Goal: Task Accomplishment & Management: Use online tool/utility

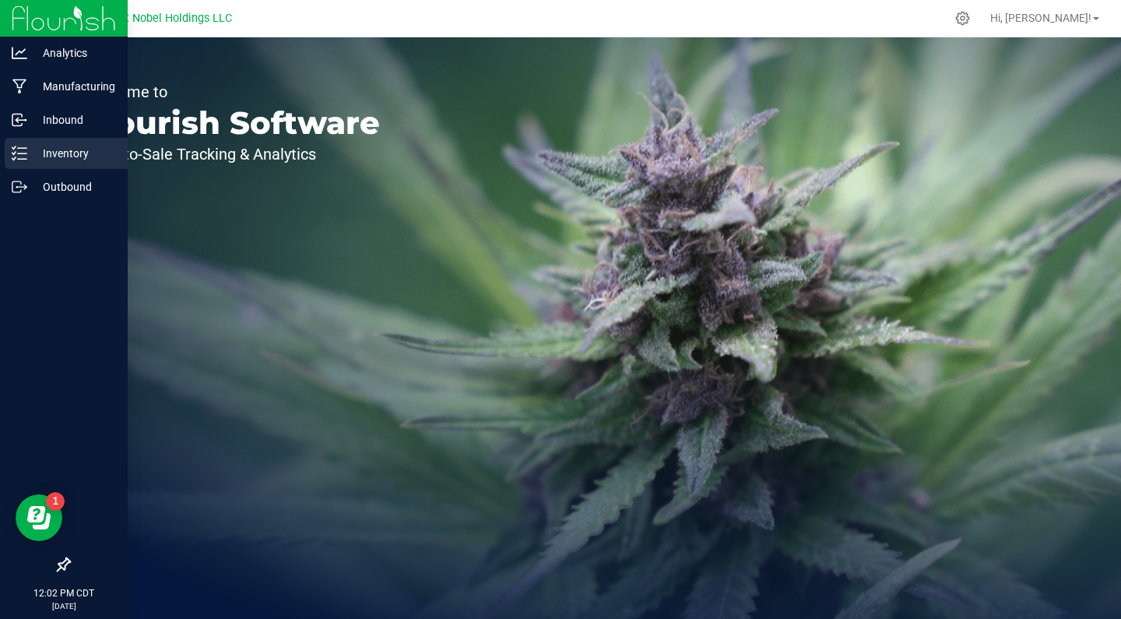
click at [69, 164] on div "Inventory" at bounding box center [66, 153] width 123 height 31
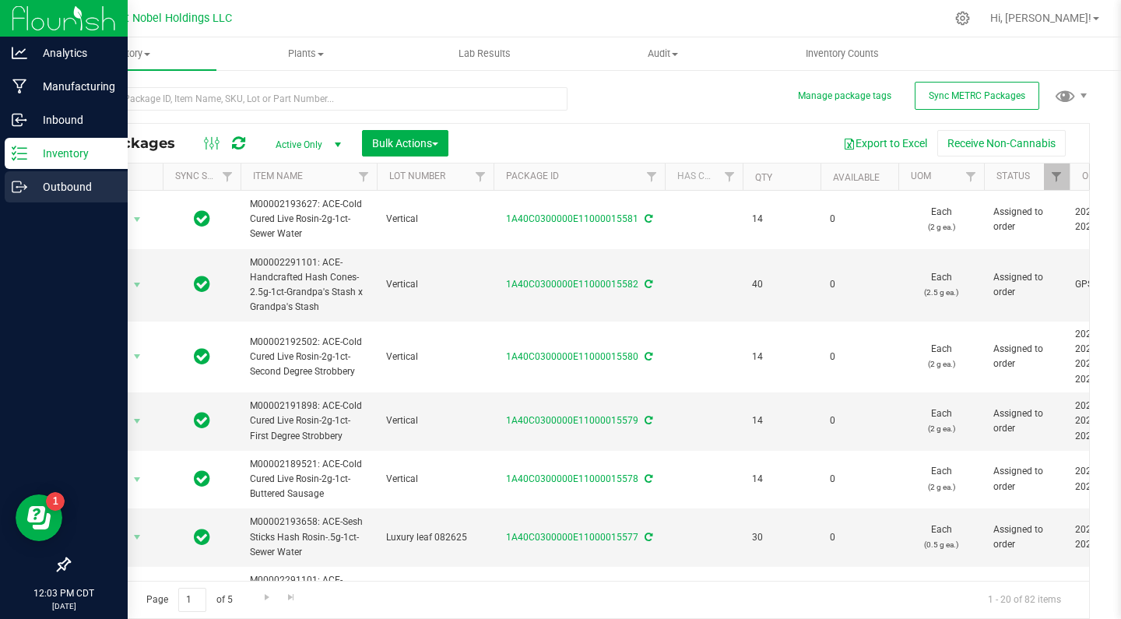
click at [97, 176] on div "Outbound" at bounding box center [66, 186] width 123 height 31
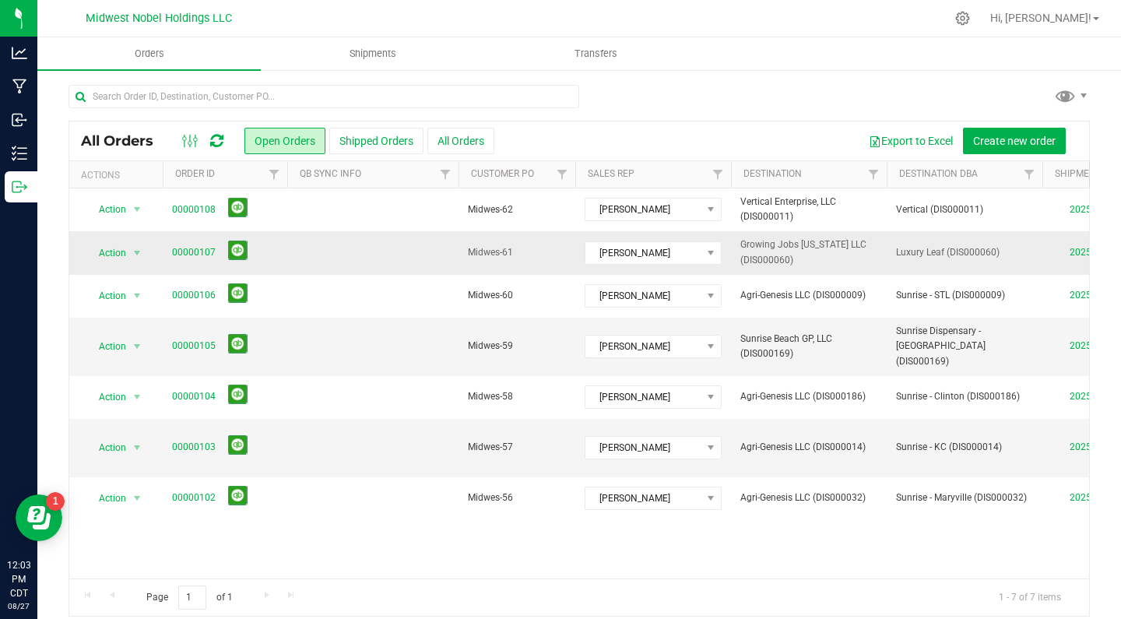
click at [406, 258] on td at bounding box center [372, 252] width 171 height 43
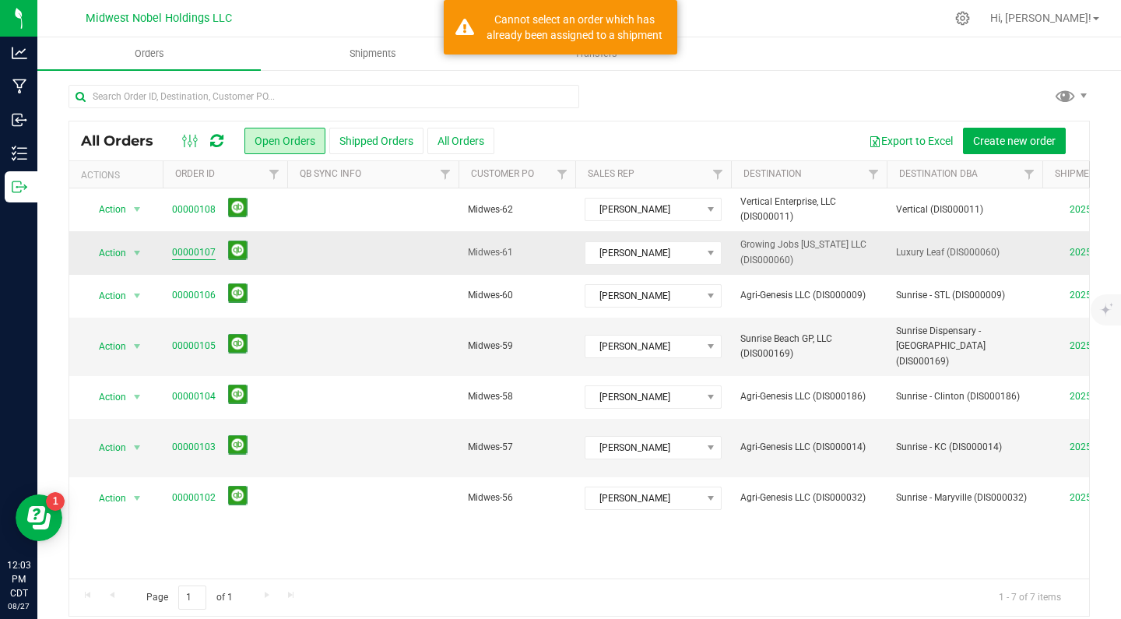
click at [189, 252] on link "00000107" at bounding box center [194, 252] width 44 height 15
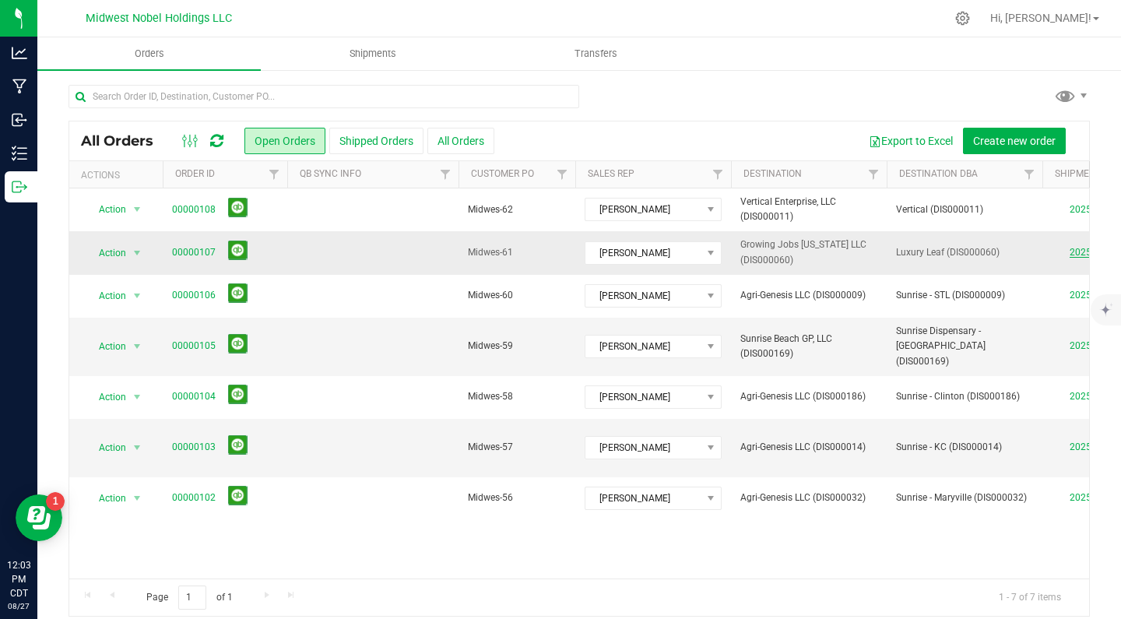
click at [1085, 255] on link "20250827-007" at bounding box center [1101, 252] width 62 height 11
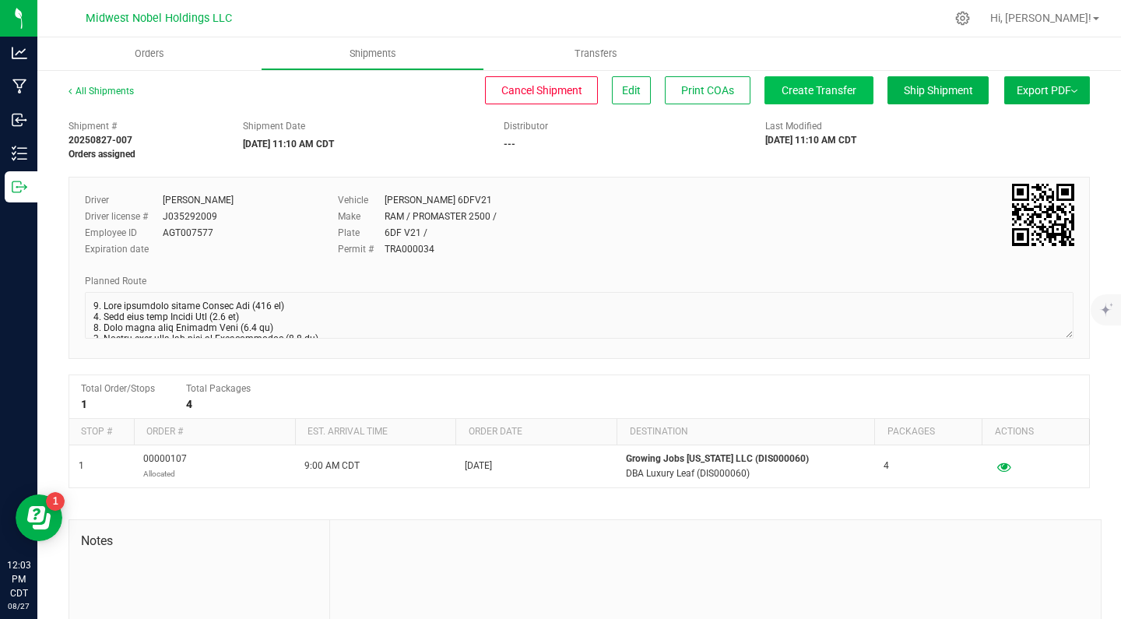
click at [841, 93] on span "Create Transfer" at bounding box center [819, 90] width 75 height 12
